Goal: Task Accomplishment & Management: Use online tool/utility

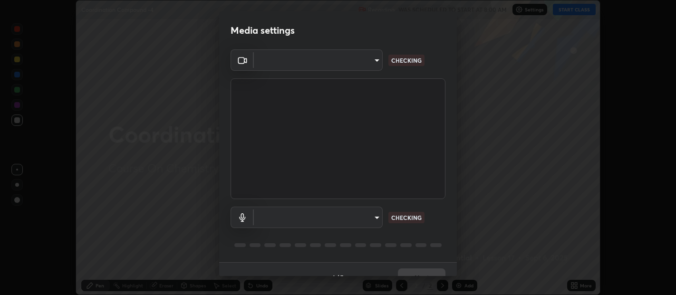
scroll to position [16, 0]
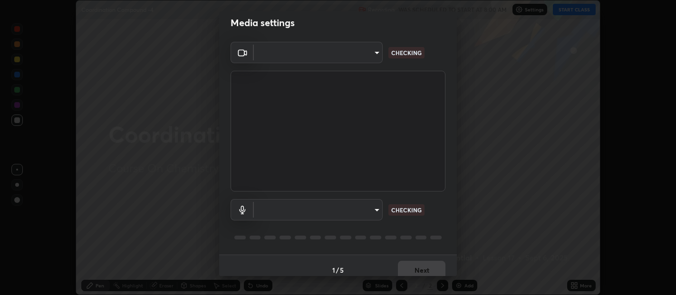
type input "0d049437951fd4140923ddd983d62ee20e888b7fe7080c9a8fddf2b3b9629313"
type input "40c86e739ed56a172ddcb7f6b95b795e1d756db5d52d7a4755805725d5d0de47"
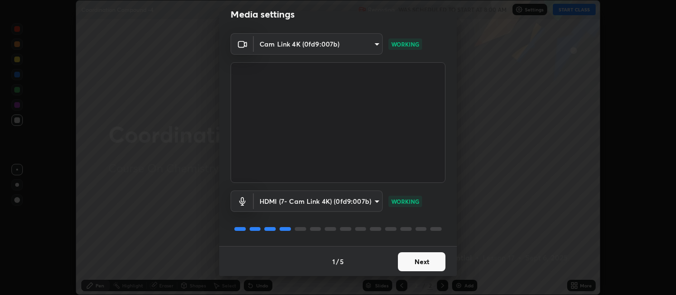
click at [420, 267] on button "Next" at bounding box center [422, 262] width 48 height 19
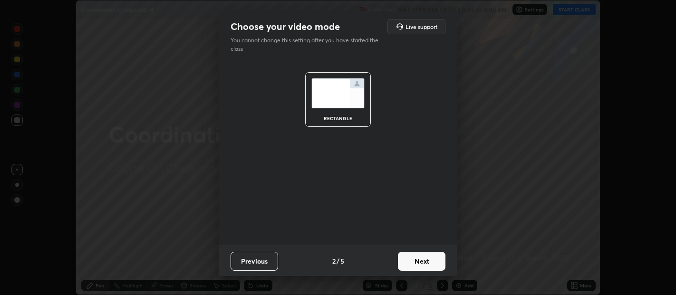
scroll to position [0, 0]
click at [423, 262] on button "Next" at bounding box center [422, 261] width 48 height 19
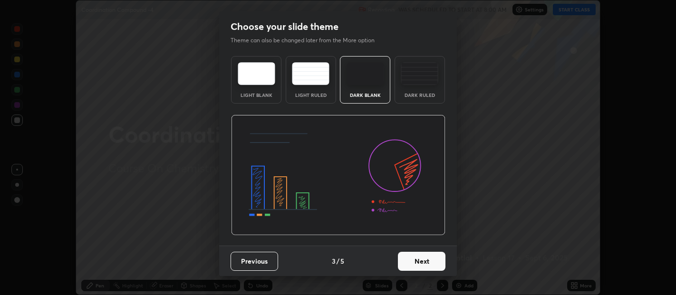
click at [423, 258] on button "Next" at bounding box center [422, 261] width 48 height 19
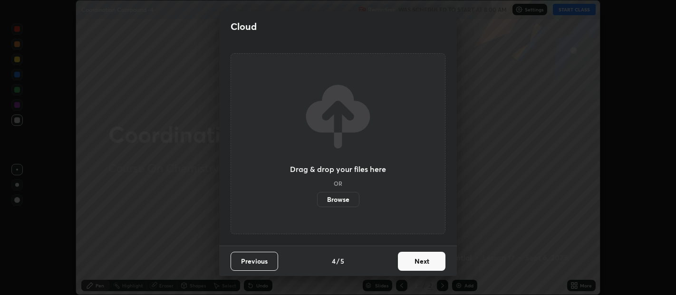
click at [424, 260] on button "Next" at bounding box center [422, 261] width 48 height 19
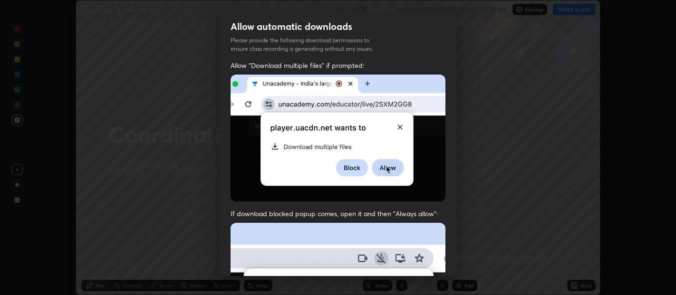
click at [457, 269] on div "Allow automatic downloads Please provide the following download permissions to …" at bounding box center [338, 147] width 676 height 295
click at [456, 276] on div "Allow automatic downloads Please provide the following download permissions to …" at bounding box center [338, 147] width 676 height 295
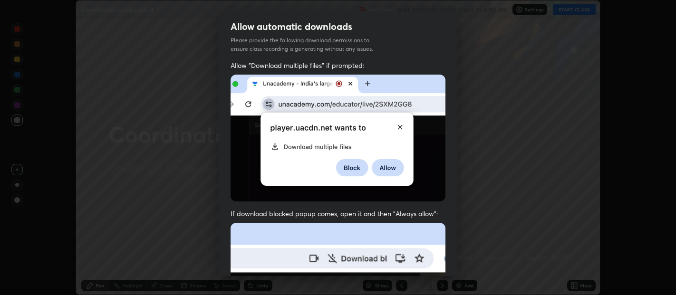
click at [454, 272] on div "Allow "Download multiple files" if prompted: If download blocked popup comes, o…" at bounding box center [338, 261] width 238 height 400
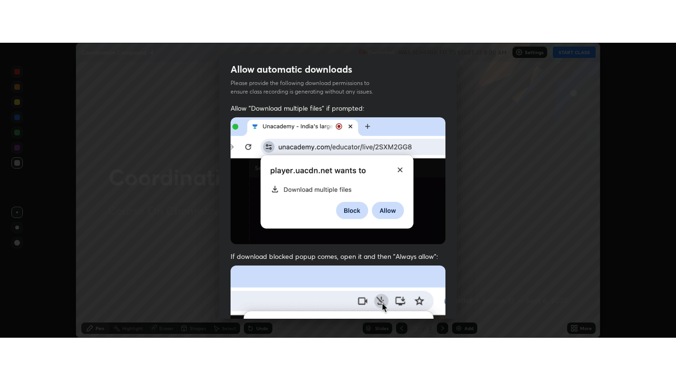
scroll to position [210, 0]
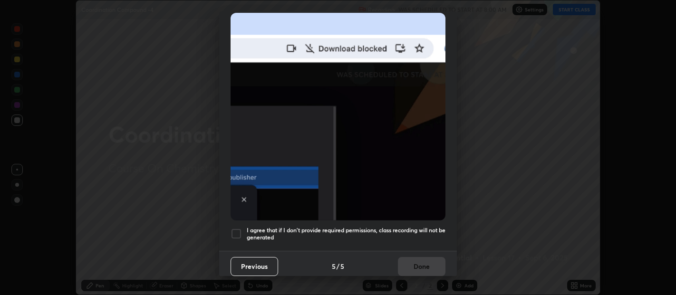
click at [231, 229] on div at bounding box center [236, 233] width 11 height 11
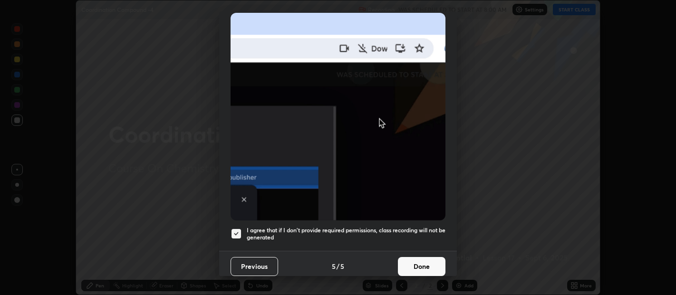
click at [425, 260] on button "Done" at bounding box center [422, 266] width 48 height 19
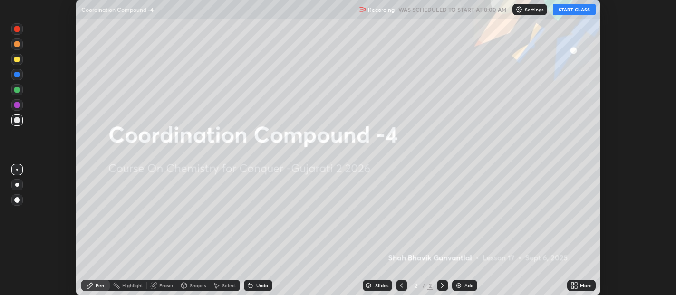
click at [571, 9] on button "START CLASS" at bounding box center [574, 9] width 43 height 11
click at [573, 288] on icon at bounding box center [573, 287] width 2 height 2
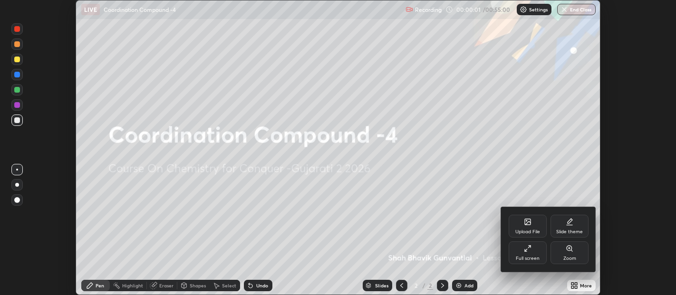
click at [528, 249] on icon at bounding box center [528, 249] width 8 height 8
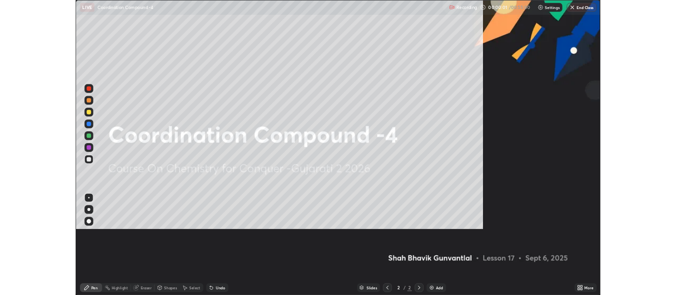
scroll to position [380, 676]
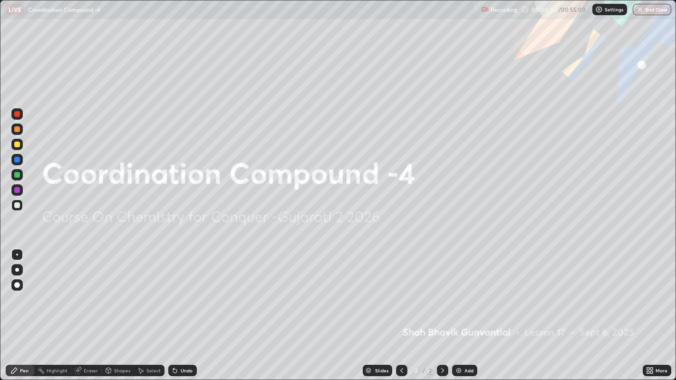
click at [461, 295] on img at bounding box center [459, 371] width 8 height 8
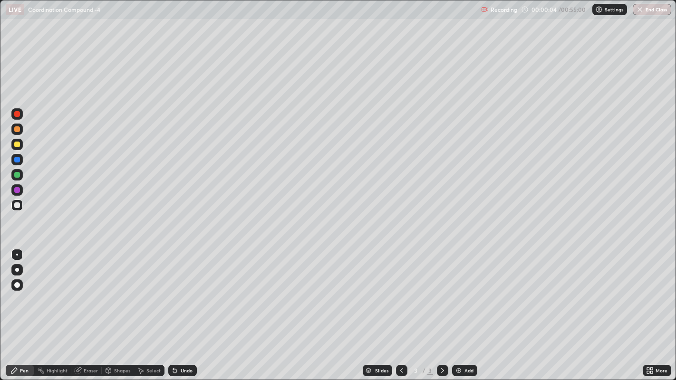
click at [461, 295] on img at bounding box center [459, 371] width 8 height 8
click at [463, 295] on div "Add" at bounding box center [464, 370] width 25 height 11
click at [460, 295] on img at bounding box center [459, 371] width 8 height 8
click at [457, 295] on img at bounding box center [459, 371] width 8 height 8
click at [458, 295] on img at bounding box center [459, 371] width 8 height 8
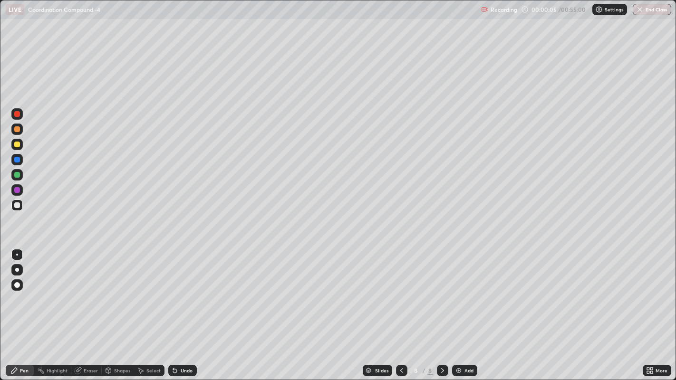
click at [458, 295] on img at bounding box center [459, 371] width 8 height 8
click at [460, 295] on img at bounding box center [459, 371] width 8 height 8
click at [461, 295] on img at bounding box center [459, 371] width 8 height 8
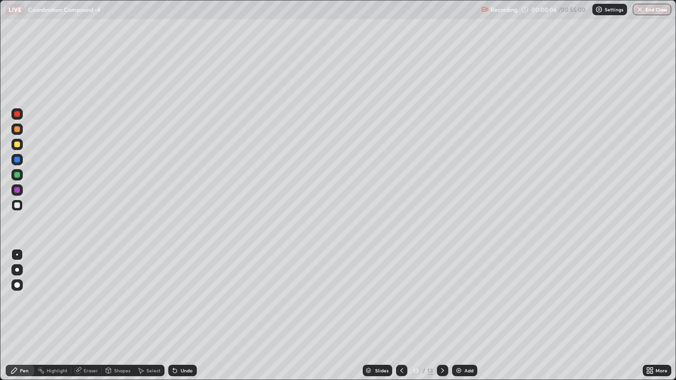
click at [401, 295] on icon at bounding box center [402, 371] width 8 height 8
click at [403, 295] on div at bounding box center [401, 370] width 11 height 11
click at [400, 295] on icon at bounding box center [402, 371] width 8 height 8
click at [399, 295] on icon at bounding box center [402, 371] width 8 height 8
click at [401, 295] on icon at bounding box center [402, 371] width 8 height 8
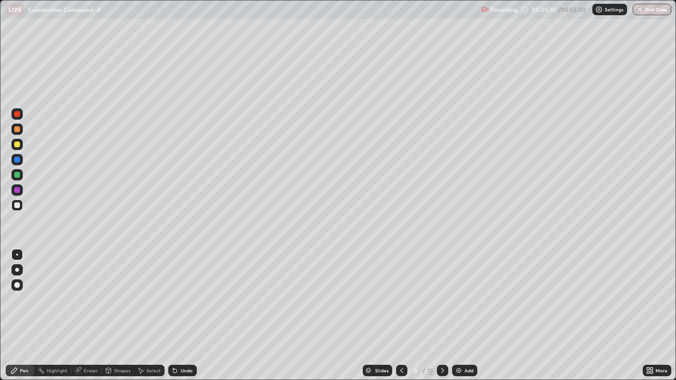
click at [402, 295] on icon at bounding box center [402, 371] width 8 height 8
click at [401, 295] on icon at bounding box center [402, 371] width 8 height 8
click at [400, 295] on icon at bounding box center [401, 371] width 3 height 5
click at [400, 295] on icon at bounding box center [402, 371] width 8 height 8
click at [401, 295] on icon at bounding box center [401, 371] width 3 height 5
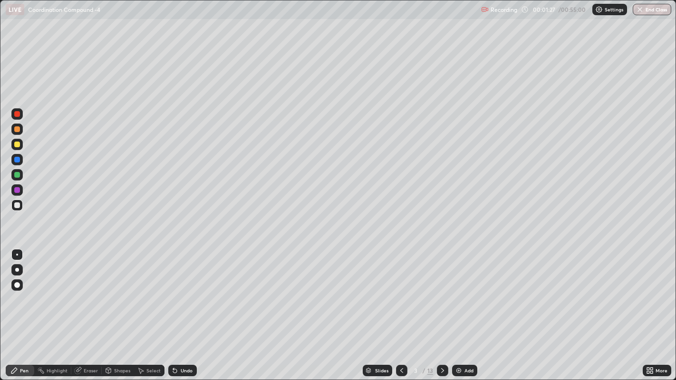
click at [181, 295] on div "Undo" at bounding box center [187, 371] width 12 height 5
click at [183, 295] on div "Undo" at bounding box center [187, 371] width 12 height 5
click at [182, 295] on div "Undo" at bounding box center [182, 370] width 29 height 11
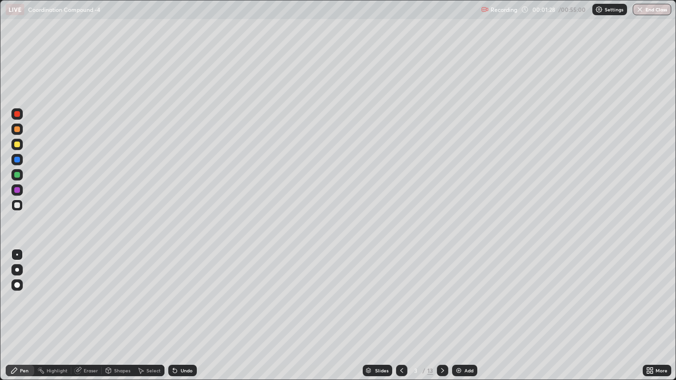
click at [182, 295] on div "Undo" at bounding box center [182, 370] width 29 height 11
click at [183, 295] on div "Undo" at bounding box center [182, 370] width 29 height 11
click at [183, 295] on div "Undo" at bounding box center [187, 371] width 12 height 5
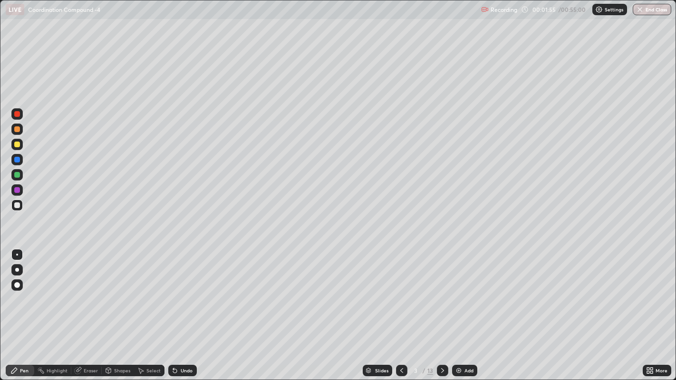
click at [15, 144] on div at bounding box center [17, 145] width 6 height 6
click at [179, 295] on div "Undo" at bounding box center [182, 370] width 29 height 11
click at [182, 295] on div "Undo" at bounding box center [187, 371] width 12 height 5
click at [17, 130] on div at bounding box center [17, 129] width 6 height 6
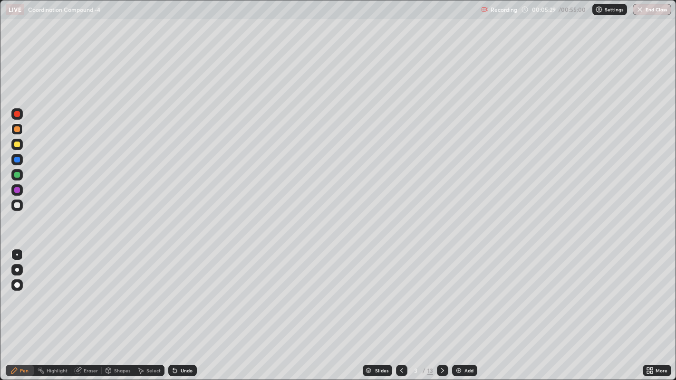
click at [441, 295] on icon at bounding box center [443, 371] width 8 height 8
click at [400, 295] on icon at bounding box center [402, 371] width 8 height 8
click at [447, 295] on div at bounding box center [442, 370] width 11 height 11
click at [17, 144] on div at bounding box center [17, 145] width 6 height 6
click at [16, 162] on div at bounding box center [17, 160] width 6 height 6
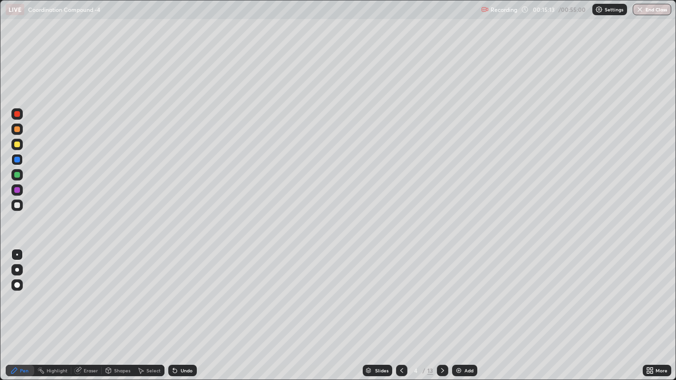
click at [440, 295] on div at bounding box center [442, 370] width 11 height 11
click at [19, 145] on div at bounding box center [17, 145] width 6 height 6
click at [18, 159] on div at bounding box center [17, 160] width 6 height 6
click at [16, 130] on div at bounding box center [17, 129] width 6 height 6
click at [440, 295] on icon at bounding box center [443, 371] width 8 height 8
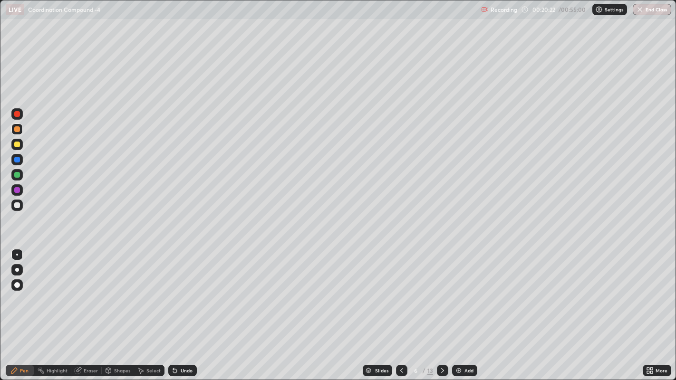
click at [19, 144] on div at bounding box center [17, 145] width 6 height 6
click at [19, 132] on div at bounding box center [16, 129] width 11 height 11
click at [440, 295] on icon at bounding box center [443, 371] width 8 height 8
click at [17, 145] on div at bounding box center [17, 145] width 6 height 6
click at [17, 203] on div at bounding box center [17, 206] width 6 height 6
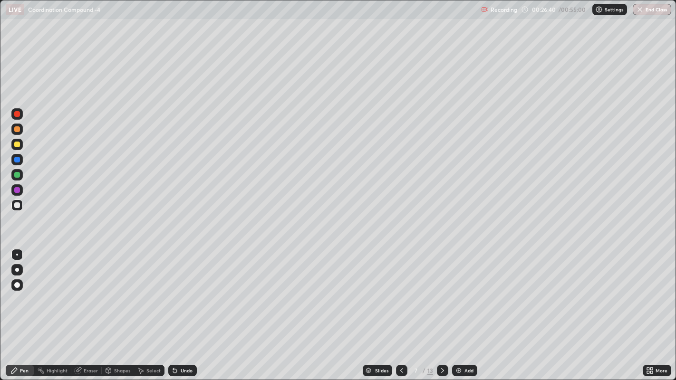
click at [14, 129] on div at bounding box center [17, 129] width 6 height 6
click at [18, 205] on div at bounding box center [17, 206] width 6 height 6
click at [15, 161] on div at bounding box center [17, 160] width 6 height 6
click at [16, 143] on div at bounding box center [17, 145] width 6 height 6
click at [15, 114] on div at bounding box center [17, 114] width 6 height 6
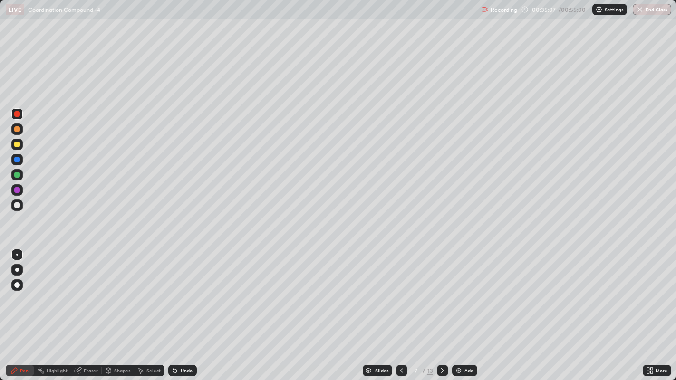
click at [442, 295] on icon at bounding box center [443, 371] width 8 height 8
click at [18, 143] on div at bounding box center [17, 145] width 6 height 6
click at [19, 130] on div at bounding box center [17, 129] width 6 height 6
click at [441, 295] on icon at bounding box center [443, 371] width 8 height 8
click at [400, 295] on icon at bounding box center [402, 371] width 8 height 8
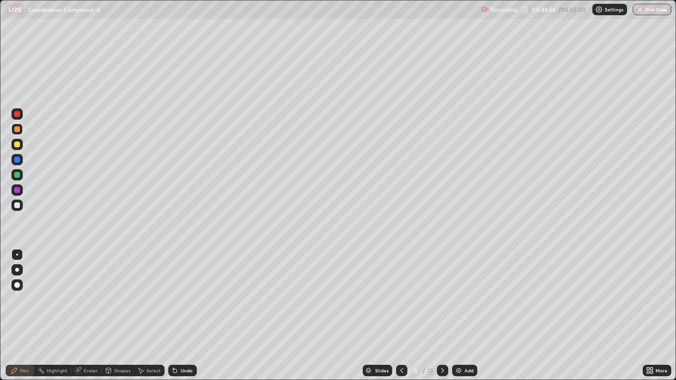
click at [441, 295] on icon at bounding box center [443, 371] width 8 height 8
click at [443, 295] on icon at bounding box center [443, 371] width 8 height 8
click at [16, 175] on div at bounding box center [17, 175] width 6 height 6
click at [401, 295] on icon at bounding box center [402, 371] width 8 height 8
click at [442, 295] on icon at bounding box center [443, 371] width 8 height 8
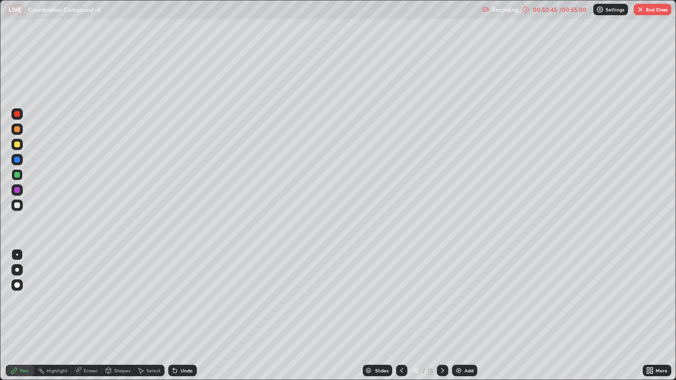
click at [15, 271] on div at bounding box center [17, 270] width 4 height 4
click at [17, 254] on div at bounding box center [17, 255] width 2 height 2
click at [650, 10] on button "End Class" at bounding box center [653, 9] width 38 height 11
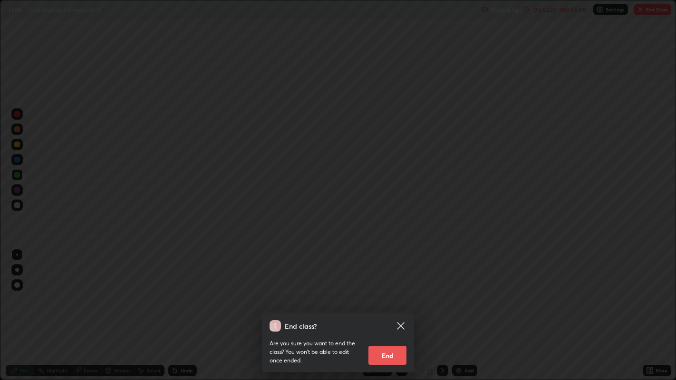
click at [391, 295] on button "End" at bounding box center [388, 355] width 38 height 19
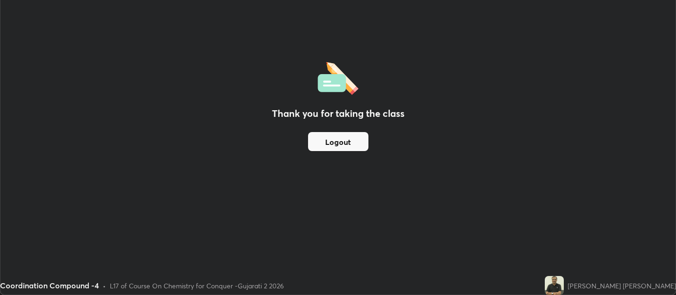
scroll to position [47261, 46880]
